Goal: Task Accomplishment & Management: Complete application form

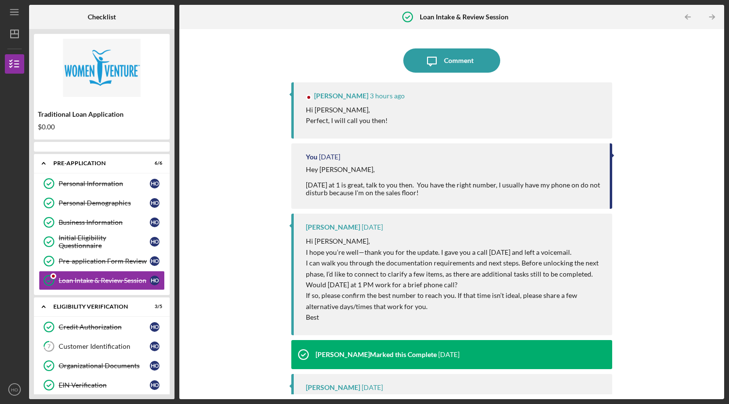
scroll to position [4, 0]
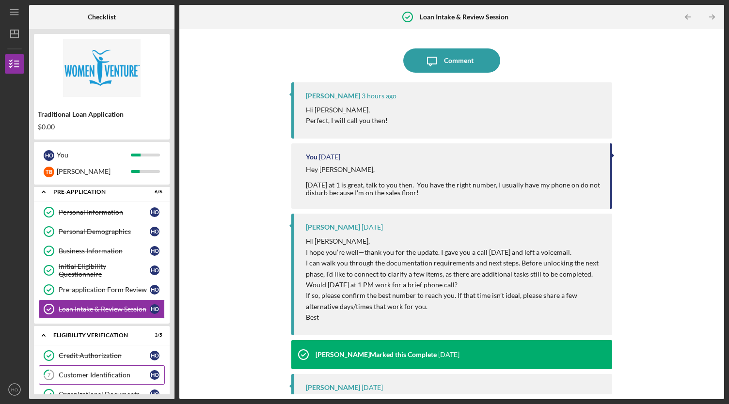
click at [121, 371] on div "Customer Identification" at bounding box center [104, 375] width 91 height 8
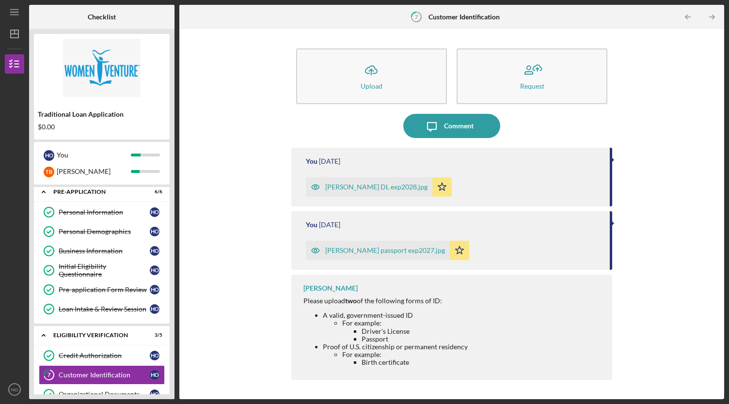
scroll to position [146, 0]
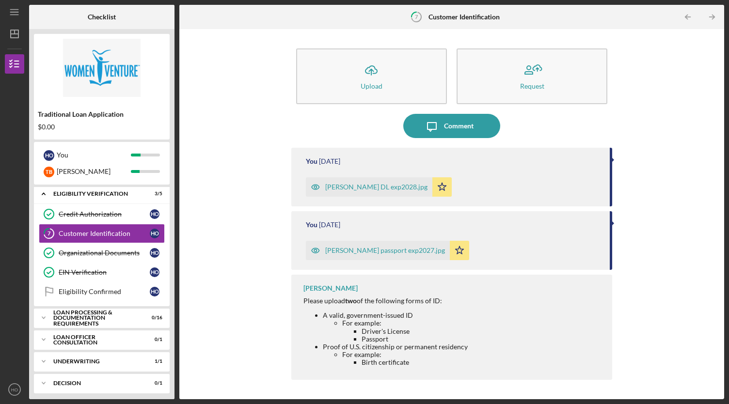
drag, startPoint x: 341, startPoint y: 340, endPoint x: 354, endPoint y: 280, distance: 61.1
click at [354, 280] on div "[PERSON_NAME] Please upload two of the following forms of ID: A valid, governme…" at bounding box center [451, 327] width 321 height 105
click at [94, 321] on div "Icon/Expander Loan Processing & Documentation Requirements 0 / 16" at bounding box center [102, 317] width 136 height 19
